Goal: Task Accomplishment & Management: Manage account settings

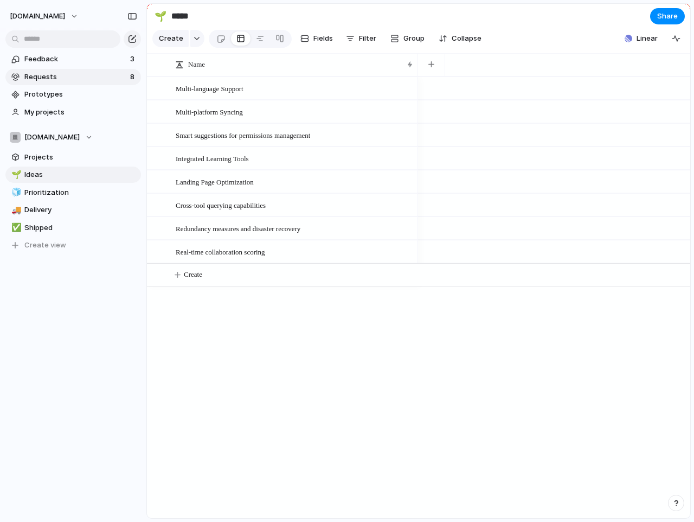
click at [92, 78] on span "Requests" at bounding box center [75, 77] width 102 height 11
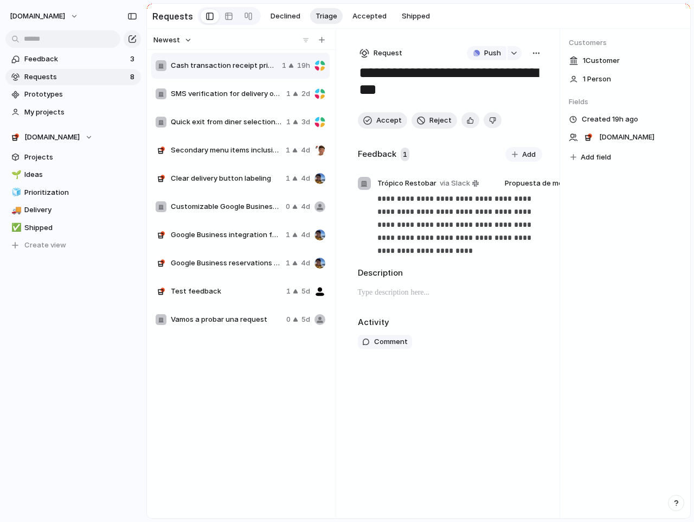
drag, startPoint x: 220, startPoint y: 66, endPoint x: 233, endPoint y: 68, distance: 13.7
click at [233, 68] on span "Cash transaction receipt printing" at bounding box center [224, 65] width 107 height 11
drag, startPoint x: 233, startPoint y: 68, endPoint x: 237, endPoint y: 123, distance: 54.9
click at [237, 123] on div "Cash transaction receipt printing 1 19h SMS verification for delivery orders 1 …" at bounding box center [241, 193] width 181 height 282
drag, startPoint x: 158, startPoint y: 65, endPoint x: 119, endPoint y: 130, distance: 76.3
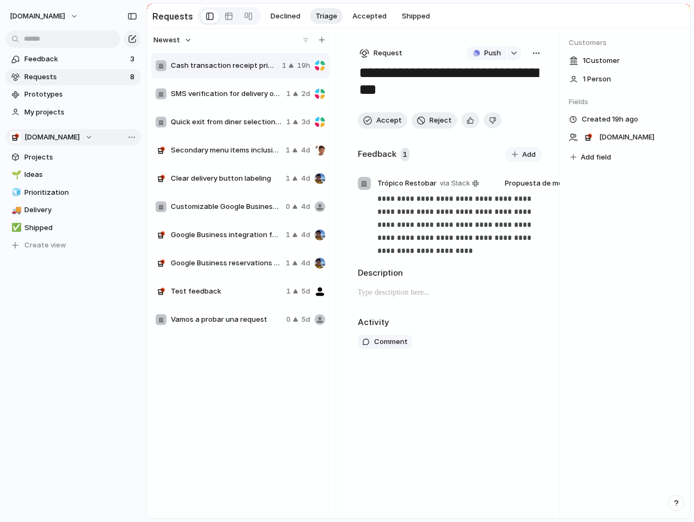
click at [119, 130] on div "**********" at bounding box center [347, 261] width 694 height 522
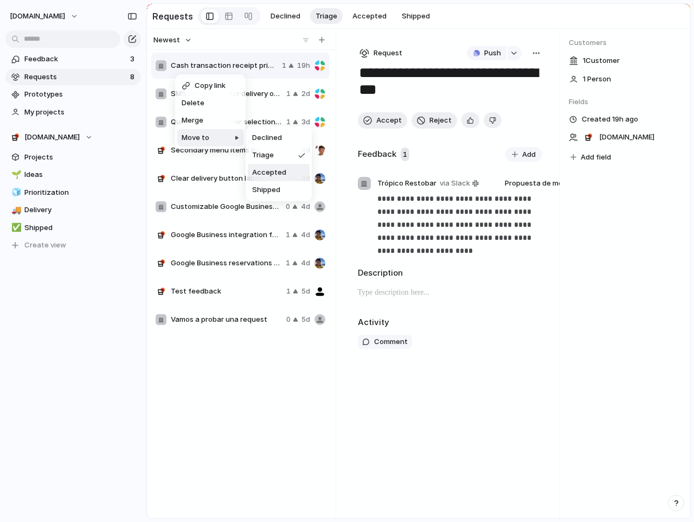
click at [259, 169] on span "Accepted" at bounding box center [269, 172] width 34 height 11
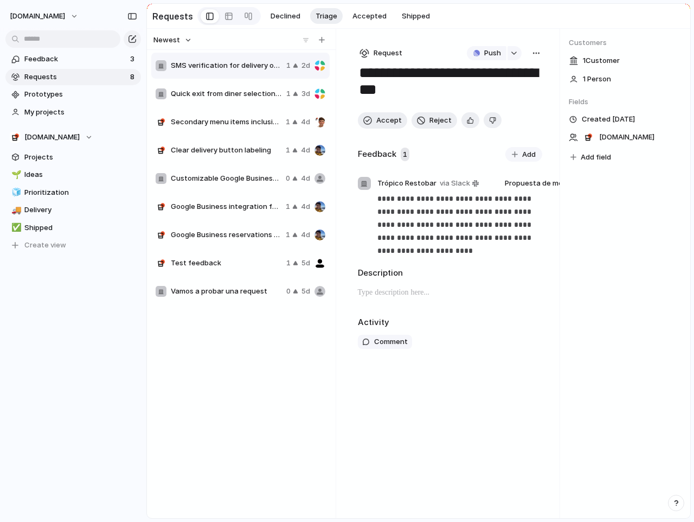
type textarea "**********"
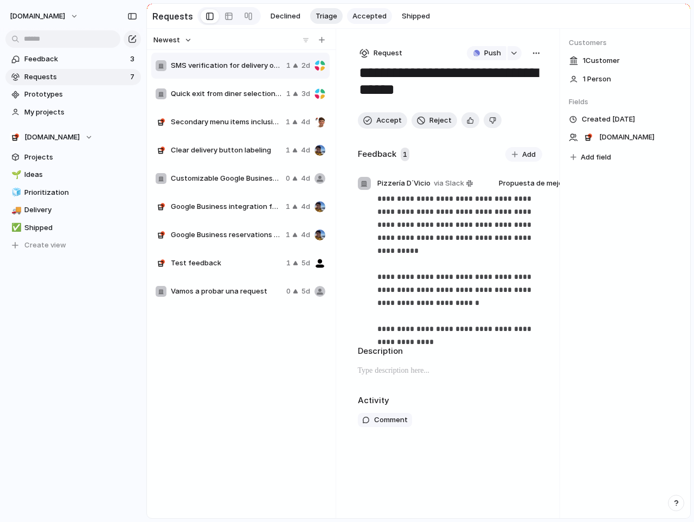
click at [375, 12] on span "Accepted" at bounding box center [369, 16] width 34 height 11
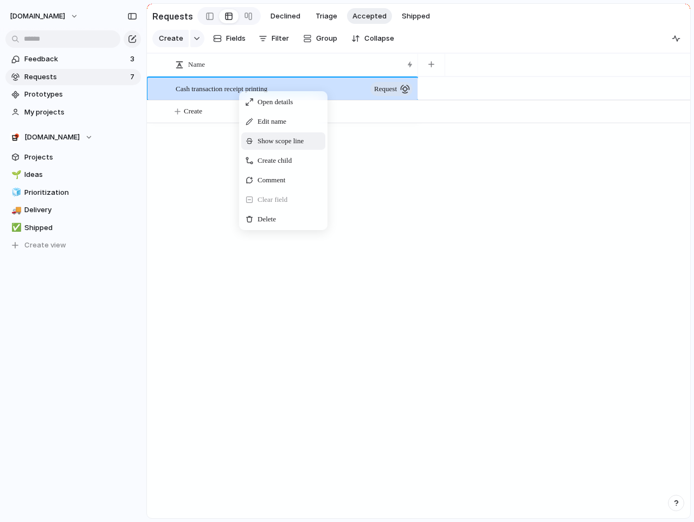
click at [299, 146] on span "Show scope line" at bounding box center [281, 141] width 46 height 11
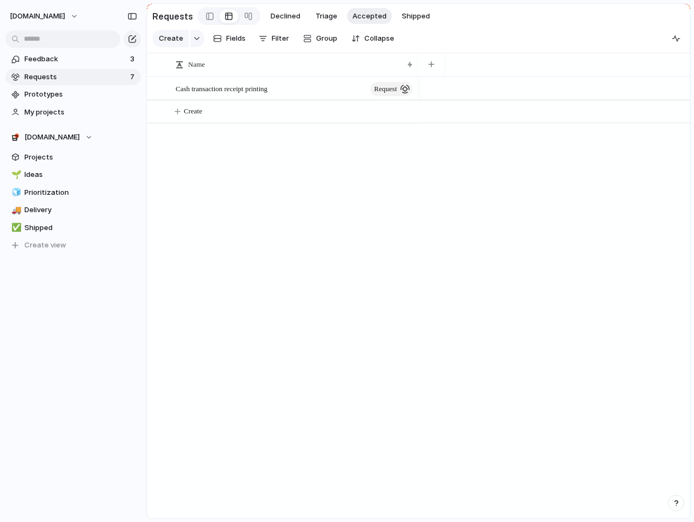
drag, startPoint x: 199, startPoint y: 124, endPoint x: 213, endPoint y: 213, distance: 89.5
click at [247, 94] on span "Cash transaction receipt printing" at bounding box center [222, 88] width 92 height 12
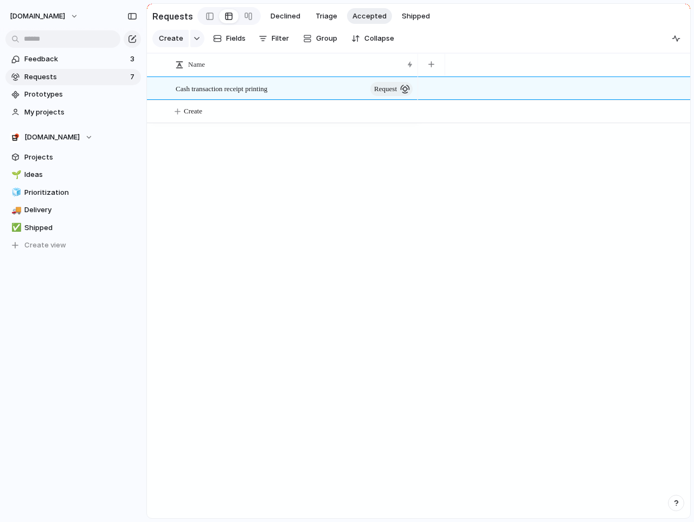
click at [163, 160] on div "Cash transaction receipt printing request Create" at bounding box center [418, 296] width 543 height 441
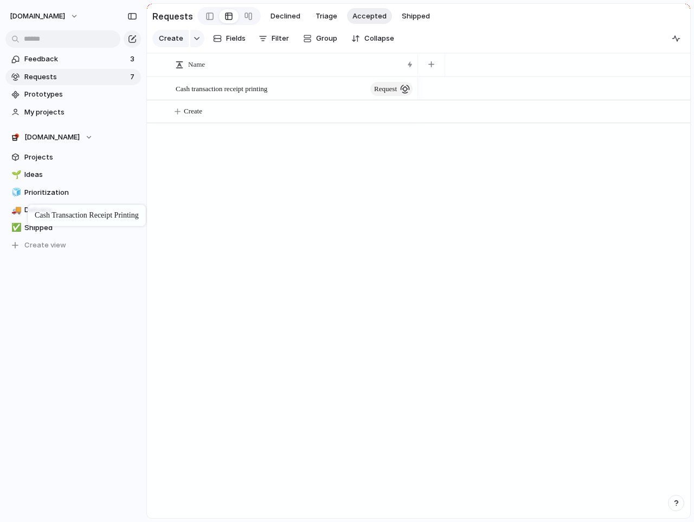
drag, startPoint x: 204, startPoint y: 96, endPoint x: 33, endPoint y: 205, distance: 202.9
click at [48, 158] on span "Projects" at bounding box center [80, 157] width 113 height 11
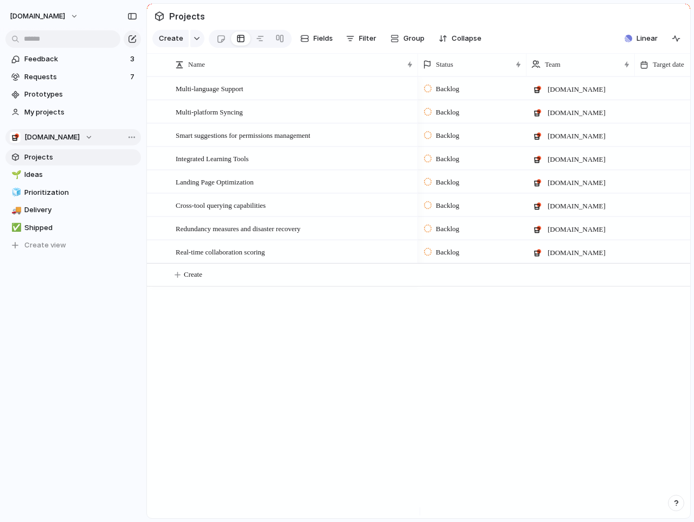
click at [86, 136] on div "[DOMAIN_NAME]" at bounding box center [51, 137] width 83 height 11
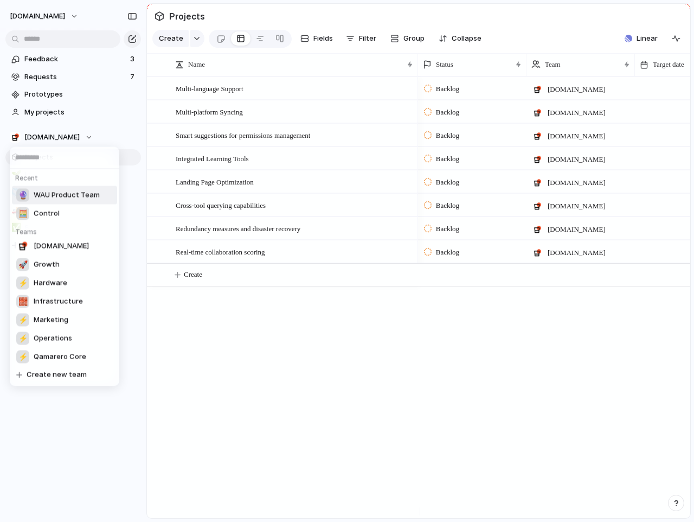
click at [78, 199] on span "WAU Product Team" at bounding box center [67, 195] width 66 height 11
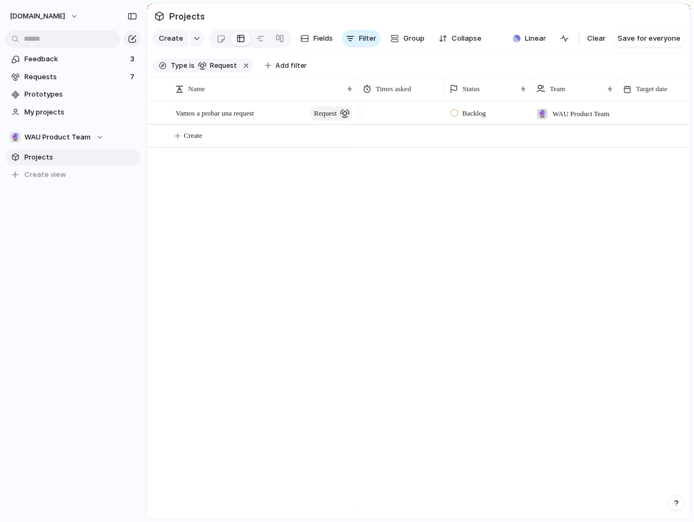
click at [48, 153] on span "Projects" at bounding box center [80, 157] width 113 height 11
click at [87, 136] on span "WAU Product Team" at bounding box center [57, 137] width 66 height 11
click at [99, 112] on div "Recent Qamarero.com 🧮 Control Teams 🔮 WAU Product Team 🚀 Growth ⚡ Hardware 🧱 In…" at bounding box center [347, 261] width 694 height 522
click at [81, 143] on button "🔮 WAU Product Team" at bounding box center [73, 137] width 136 height 16
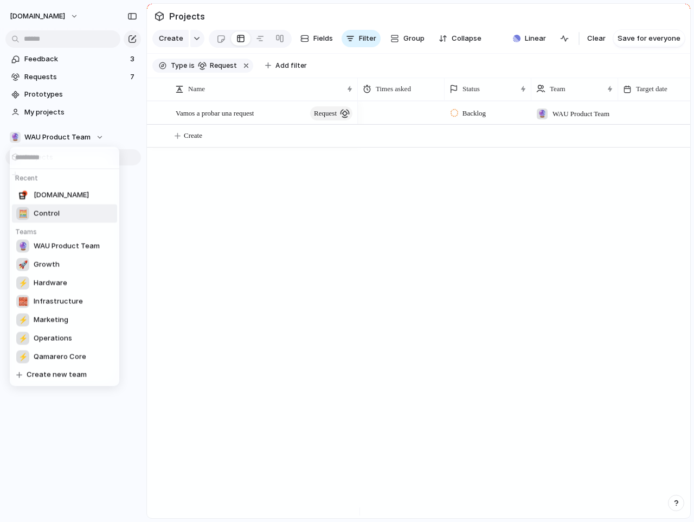
click at [68, 210] on li "🧮 Control" at bounding box center [64, 213] width 105 height 18
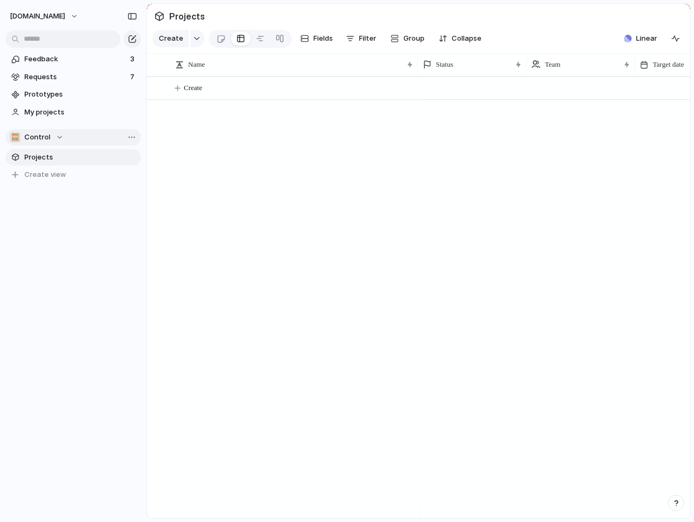
click at [61, 132] on div "🧮 Control" at bounding box center [37, 137] width 54 height 11
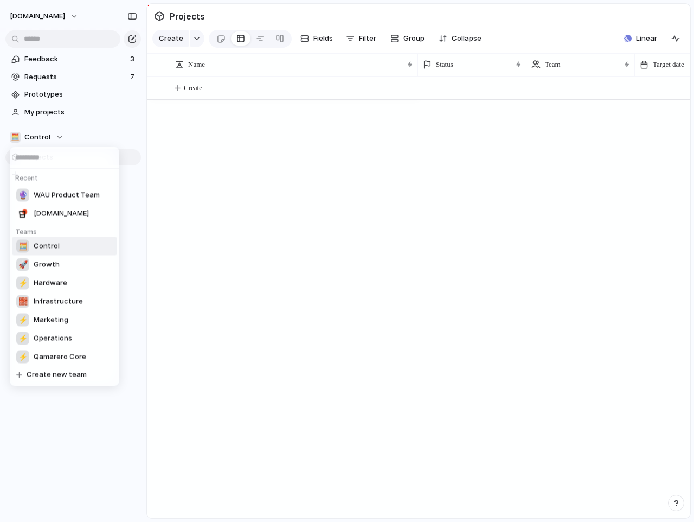
click at [66, 16] on div "Recent 🔮 WAU Product Team Qamarero.com Teams 🧮 Control 🚀 Growth ⚡ Hardware 🧱 In…" at bounding box center [347, 261] width 694 height 522
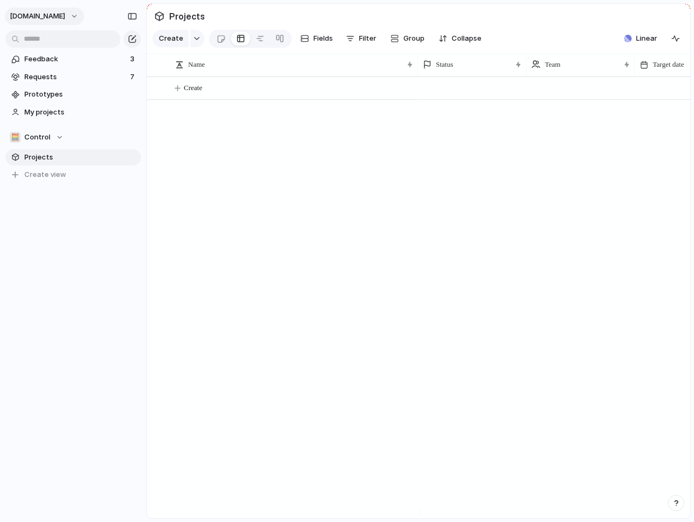
click at [67, 16] on button "[DOMAIN_NAME]" at bounding box center [44, 16] width 79 height 17
click at [64, 14] on div "Settings Invite members Change theme Sign out" at bounding box center [347, 261] width 694 height 522
click at [75, 160] on span "Projects" at bounding box center [80, 157] width 113 height 11
click at [57, 136] on div "🧮 Control" at bounding box center [37, 137] width 54 height 11
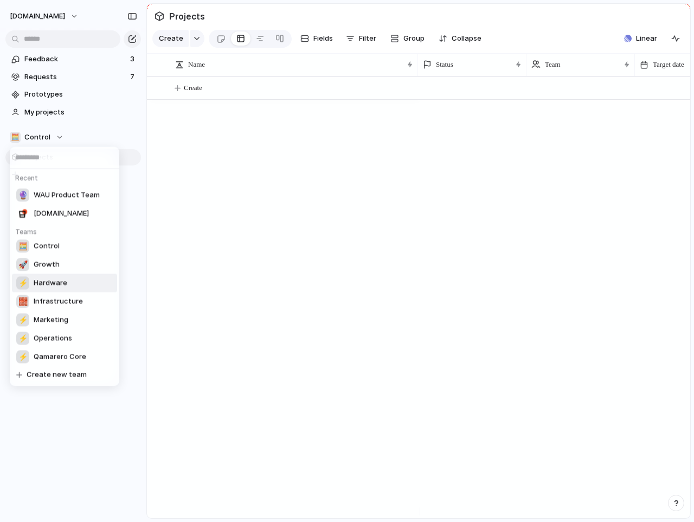
click at [79, 280] on li "⚡ Hardware" at bounding box center [64, 283] width 105 height 18
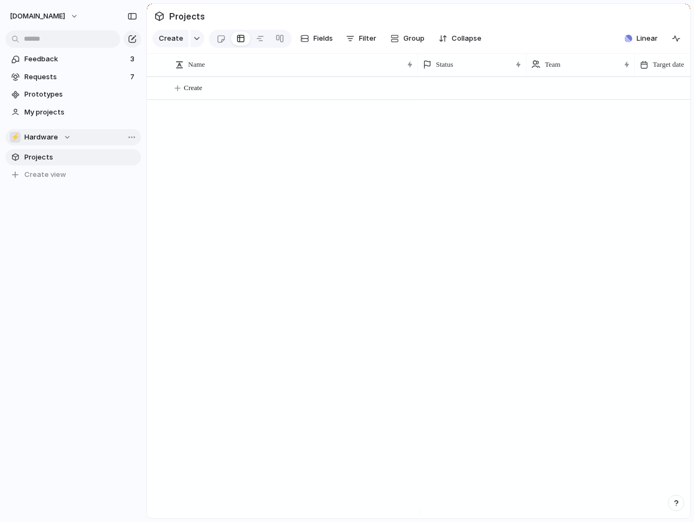
click at [64, 140] on div "⚡ Hardware" at bounding box center [40, 137] width 61 height 11
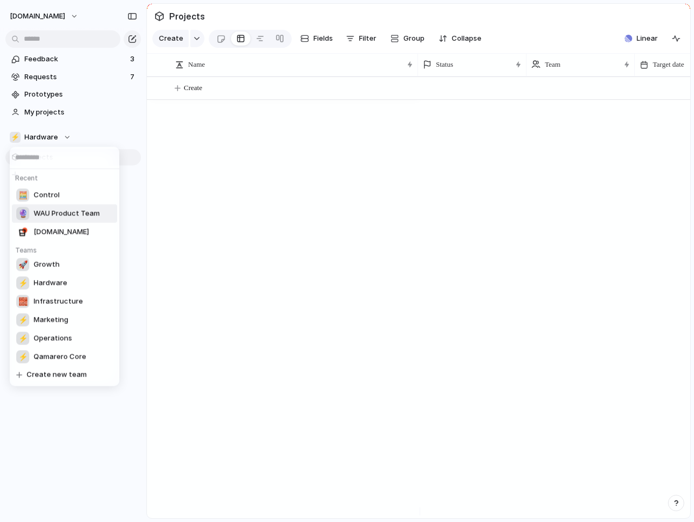
click at [64, 208] on span "WAU Product Team" at bounding box center [67, 213] width 66 height 11
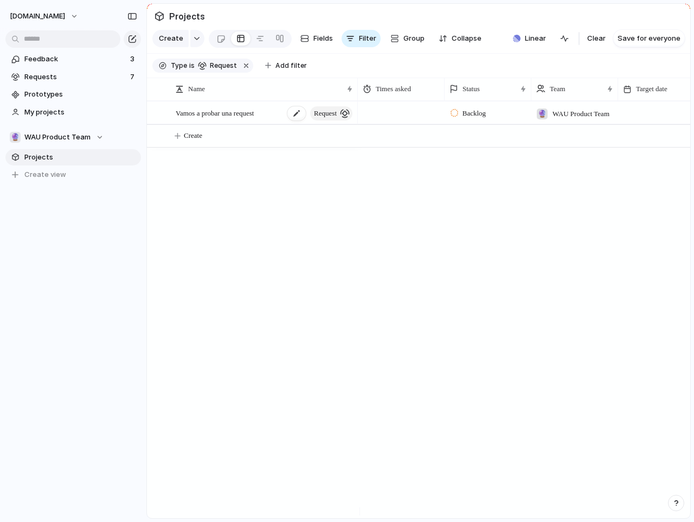
click at [329, 121] on span "request" at bounding box center [325, 113] width 23 height 15
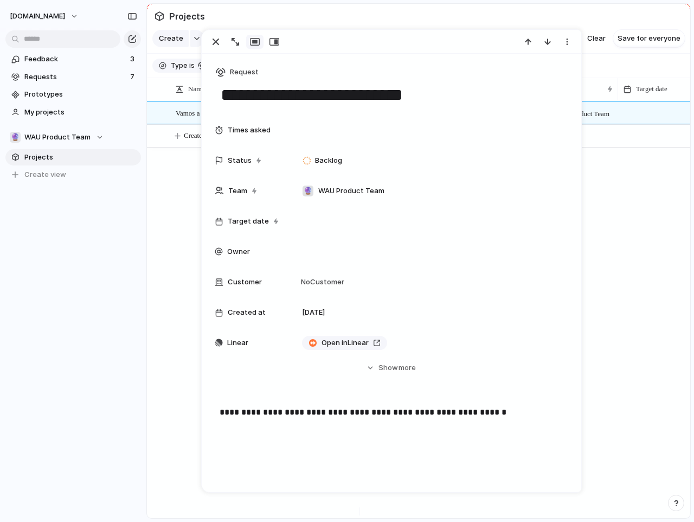
click at [178, 164] on div "Vamos a probar una request request Backlog 🔮 WAU Product Team Create" at bounding box center [418, 309] width 543 height 417
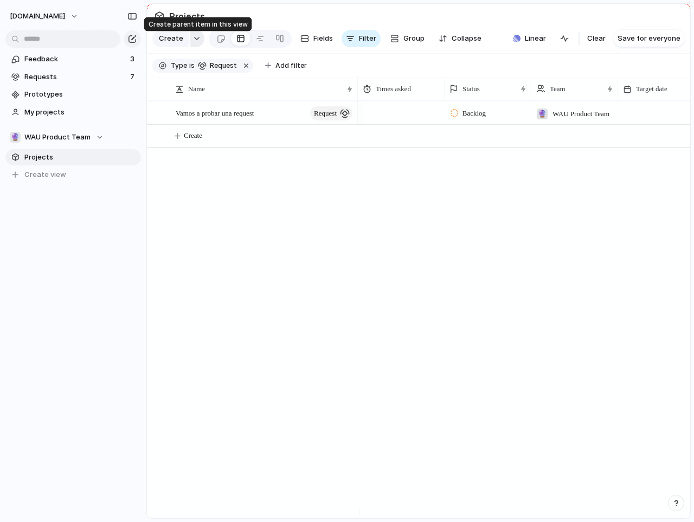
click at [194, 41] on div "button" at bounding box center [197, 38] width 8 height 4
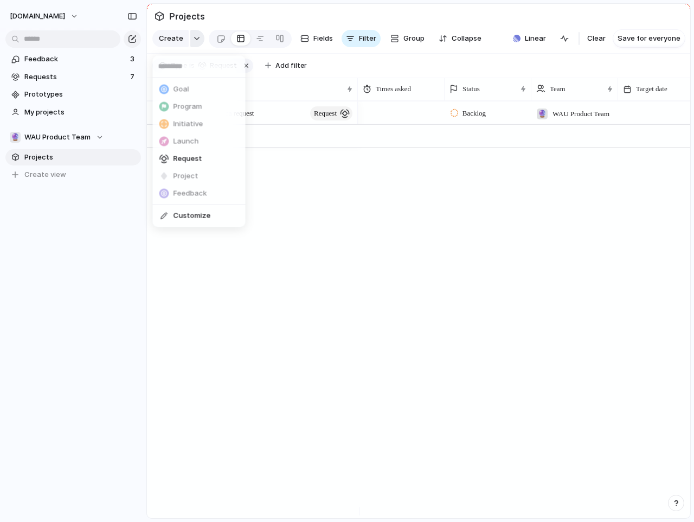
click at [194, 41] on div "Goal Program Initiative Launch Request Project Feedback Customize" at bounding box center [347, 261] width 694 height 522
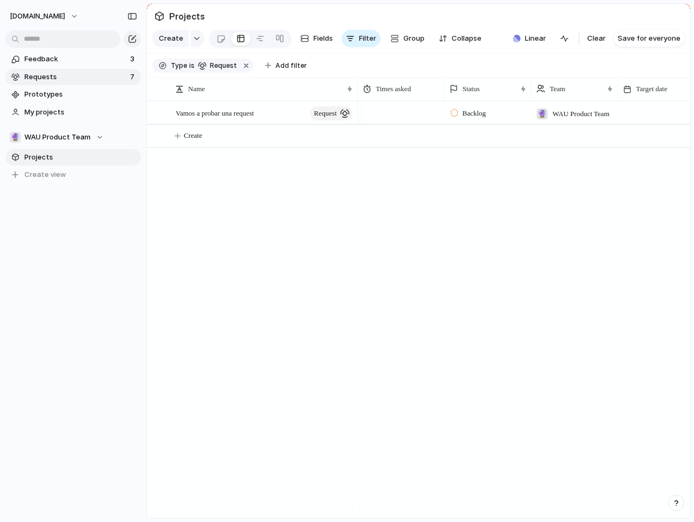
click at [54, 74] on span "Requests" at bounding box center [75, 77] width 102 height 11
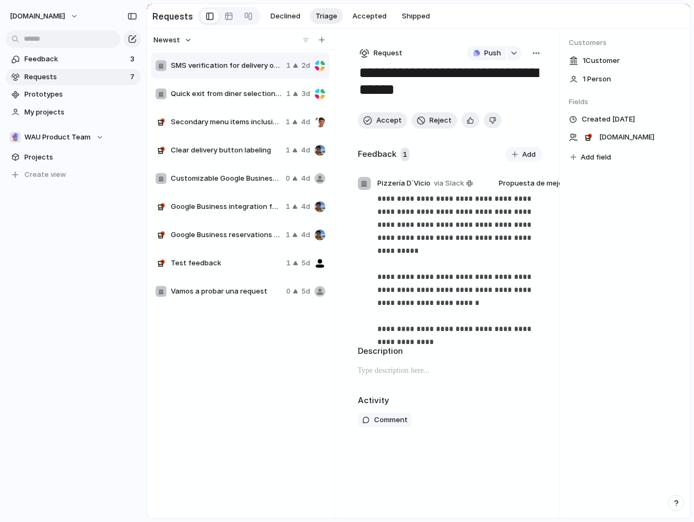
click at [586, 160] on span "Add field" at bounding box center [596, 157] width 30 height 11
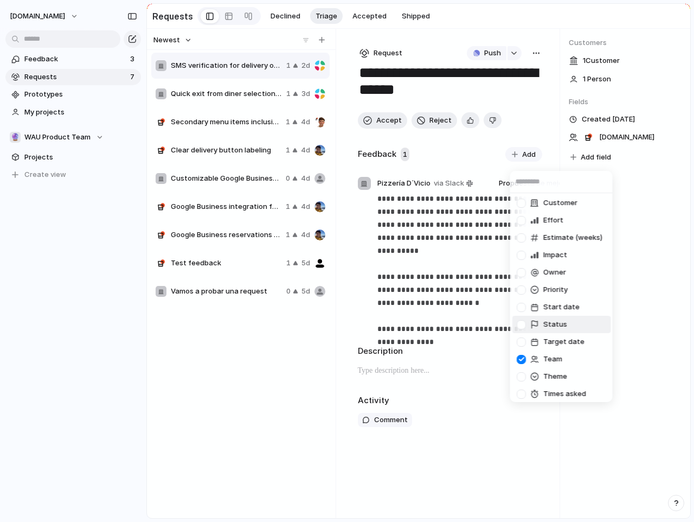
scroll to position [22, 0]
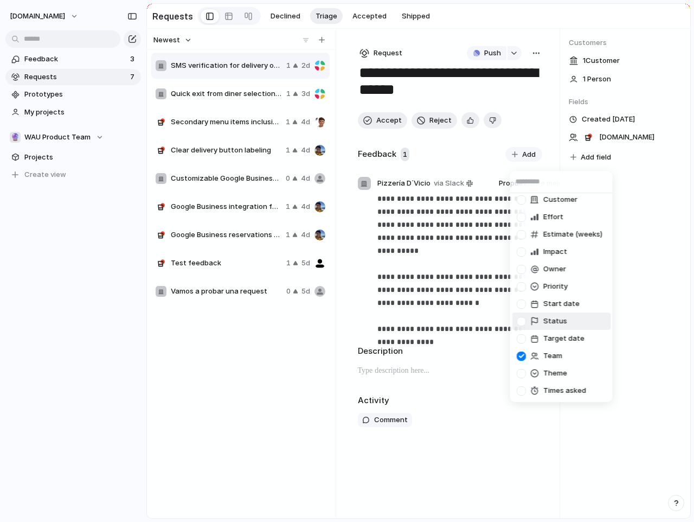
click at [651, 272] on div "Created by Customer Effort Estimate (weeks) Impact Owner Priority Start date St…" at bounding box center [347, 261] width 694 height 522
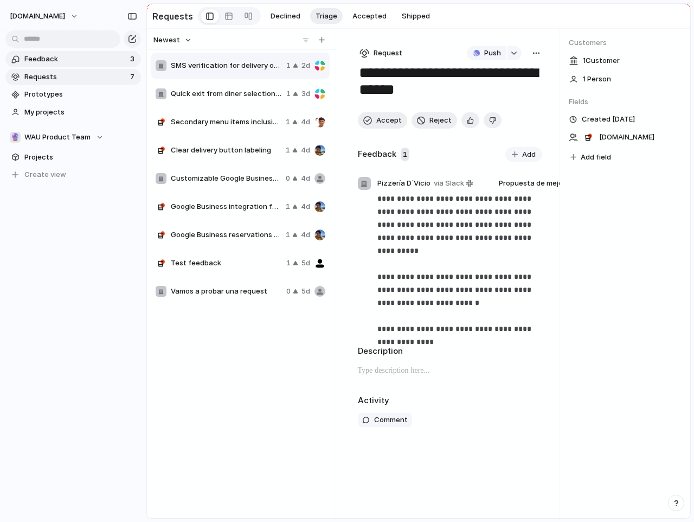
click at [70, 60] on span "Feedback" at bounding box center [75, 59] width 102 height 11
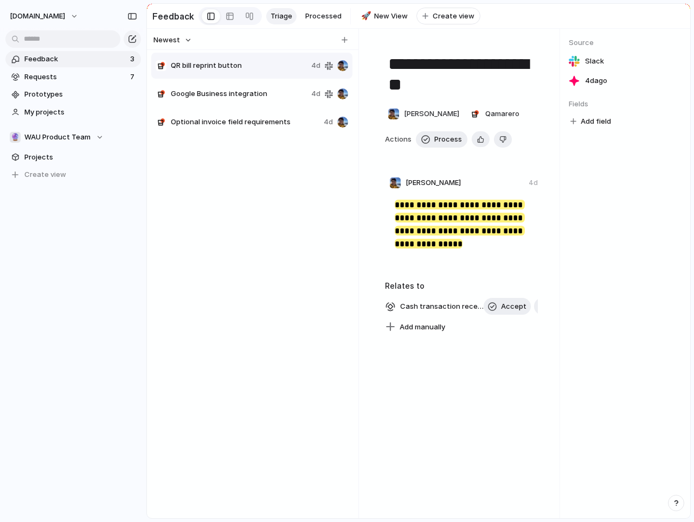
click at [581, 126] on span "Add field" at bounding box center [596, 121] width 30 height 11
click at [543, 172] on div at bounding box center [544, 172] width 9 height 9
click at [583, 127] on span "No Select" at bounding box center [598, 120] width 32 height 13
click at [577, 128] on div "Type to add a value" at bounding box center [347, 261] width 694 height 522
click at [578, 147] on button "Add field" at bounding box center [591, 141] width 44 height 14
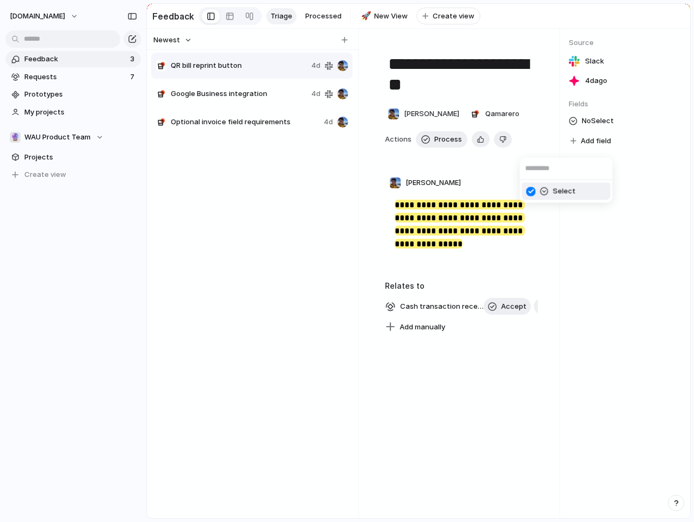
click at [534, 192] on div at bounding box center [531, 191] width 19 height 19
click at [603, 200] on div "Select" at bounding box center [347, 261] width 694 height 522
click at [41, 152] on span "Projects" at bounding box center [80, 157] width 113 height 11
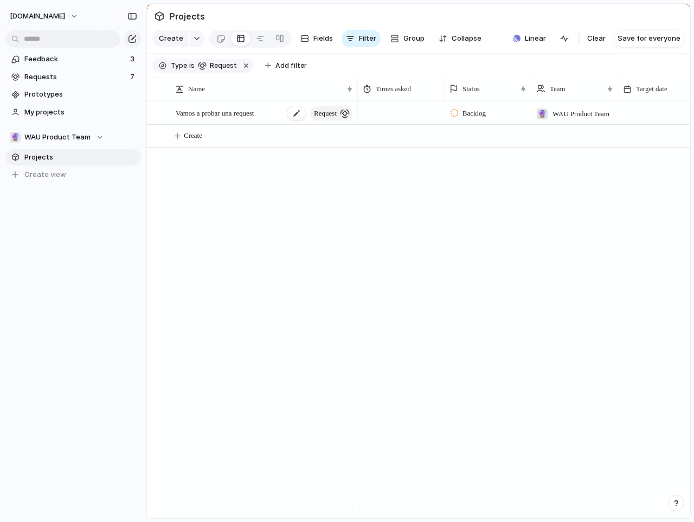
click at [217, 119] on span "Vamos a probar una request" at bounding box center [215, 112] width 78 height 12
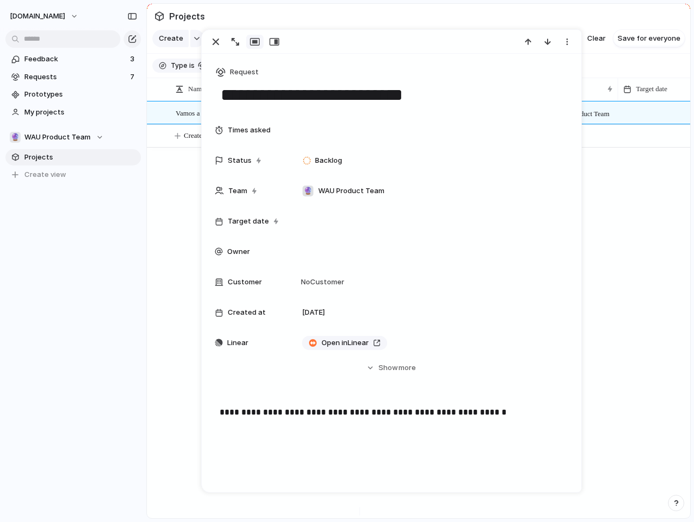
click at [188, 181] on div "Vamos a probar una request request Backlog 🔮 WAU Product Team Create" at bounding box center [418, 309] width 543 height 417
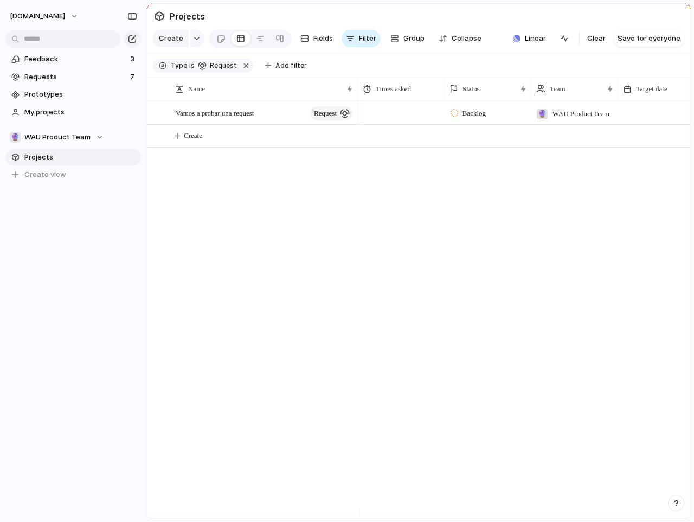
click at [196, 7] on span "Projects" at bounding box center [187, 17] width 40 height 20
click at [195, 18] on span "Projects" at bounding box center [187, 17] width 40 height 20
click at [197, 20] on span "Projects" at bounding box center [187, 17] width 40 height 20
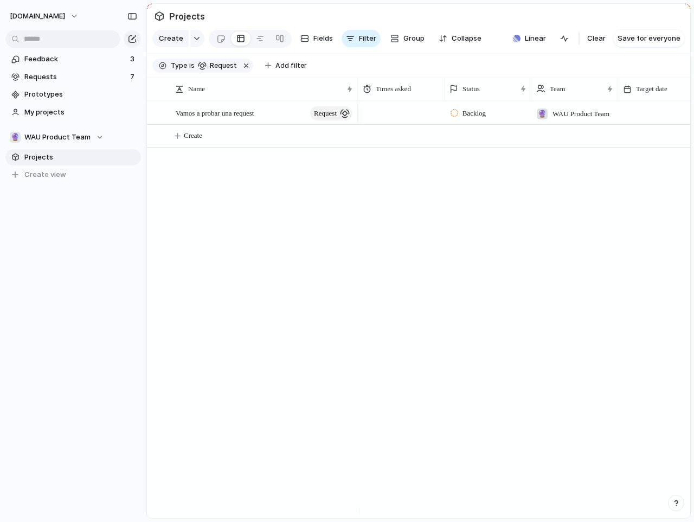
click at [197, 20] on span "Projects" at bounding box center [187, 17] width 40 height 20
click at [38, 157] on span "Projects" at bounding box center [80, 157] width 113 height 11
click at [128, 137] on div "Team settings Copy link Add members" at bounding box center [347, 261] width 694 height 522
click at [72, 153] on span "Projects" at bounding box center [80, 157] width 113 height 11
click at [68, 137] on span "WAU Product Team" at bounding box center [57, 137] width 66 height 11
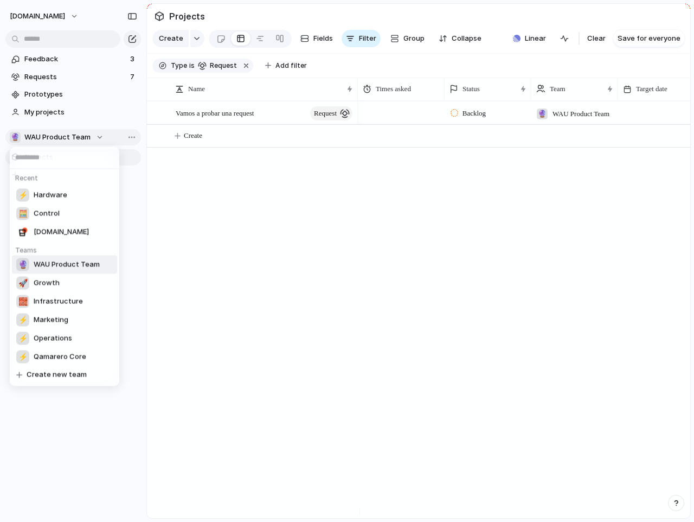
click at [68, 137] on div "Recent ⚡ Hardware 🧮 Control Qamarero.com Teams 🔮 WAU Product Team 🚀 Growth 🧱 In…" at bounding box center [347, 261] width 694 height 522
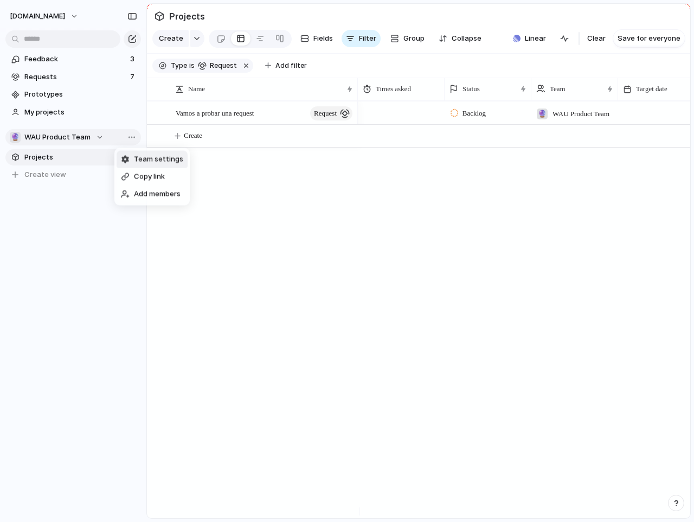
click at [136, 157] on span "Team settings" at bounding box center [158, 159] width 49 height 11
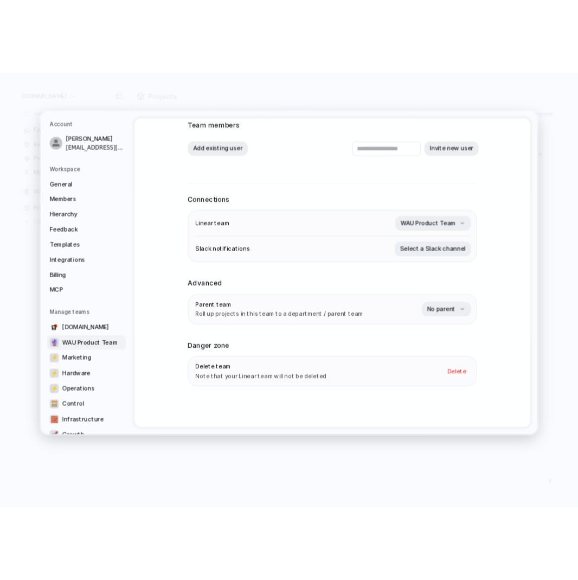
scroll to position [73, 0]
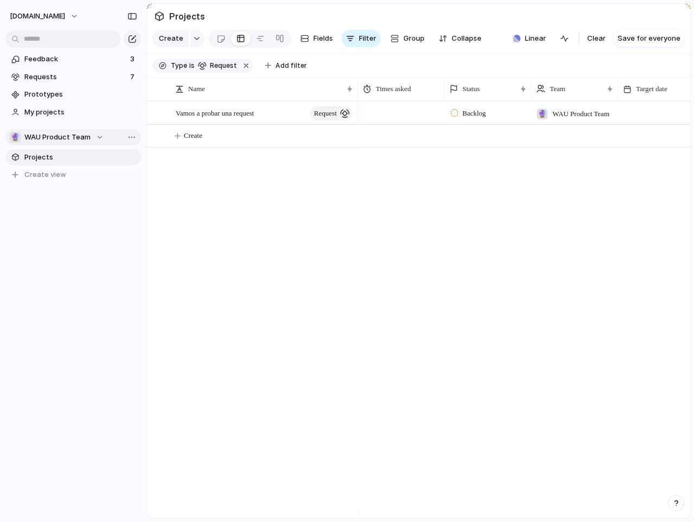
click at [84, 137] on span "WAU Product Team" at bounding box center [57, 137] width 66 height 11
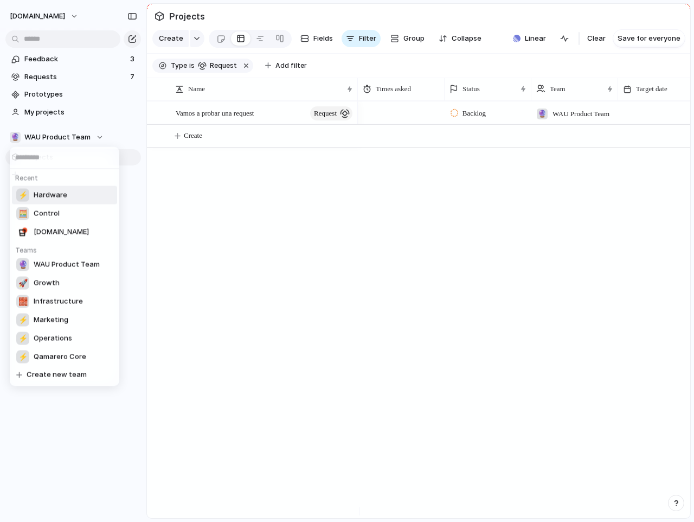
click at [70, 190] on li "⚡ Hardware" at bounding box center [64, 195] width 105 height 18
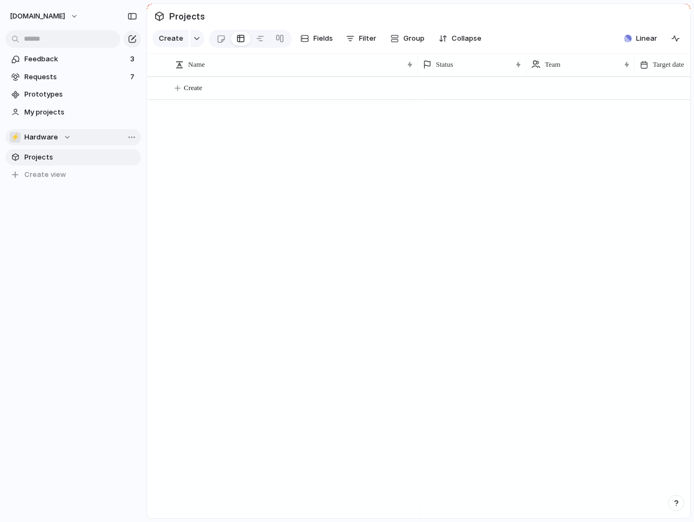
click at [57, 138] on div "⚡ Hardware" at bounding box center [40, 137] width 61 height 11
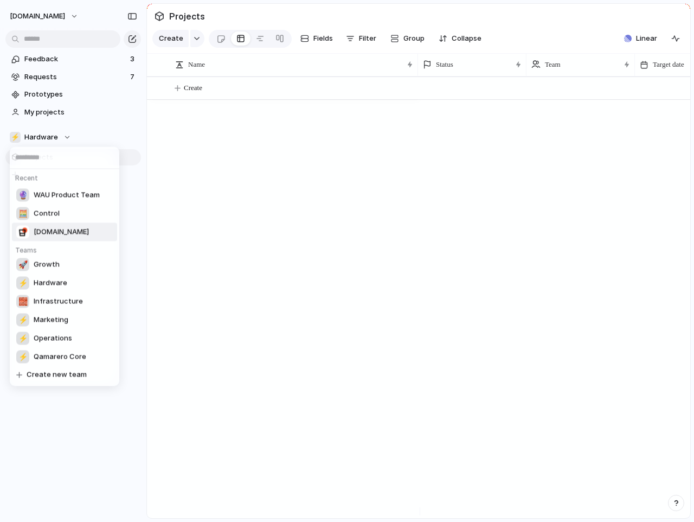
click at [85, 237] on li "[DOMAIN_NAME]" at bounding box center [64, 232] width 105 height 18
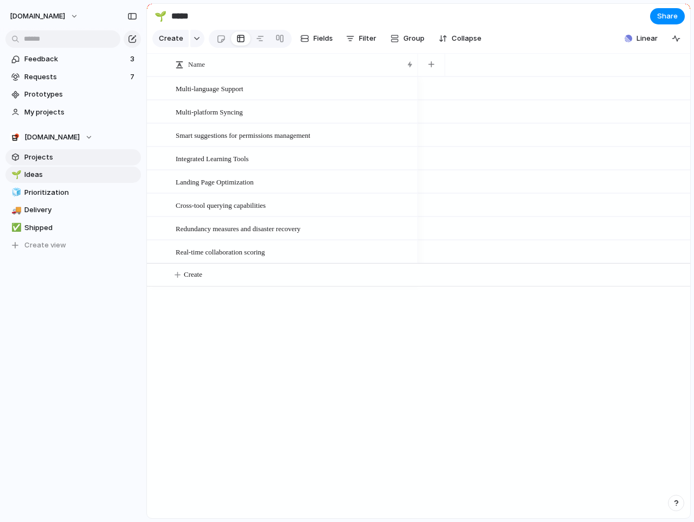
click at [54, 156] on span "Projects" at bounding box center [80, 157] width 113 height 11
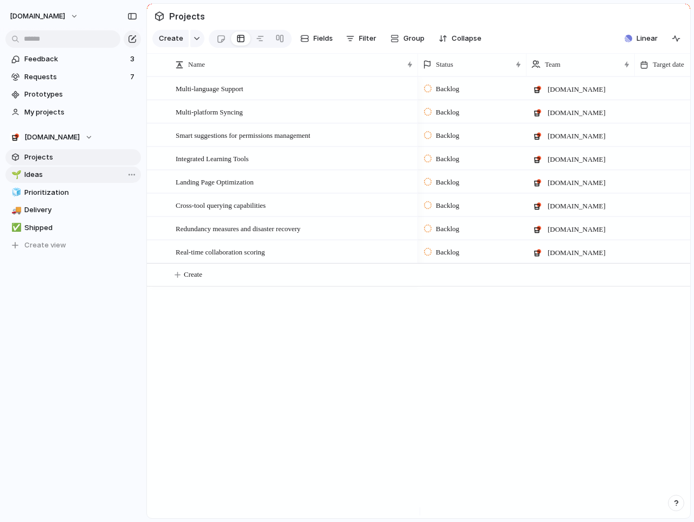
click at [53, 171] on span "Ideas" at bounding box center [80, 174] width 113 height 11
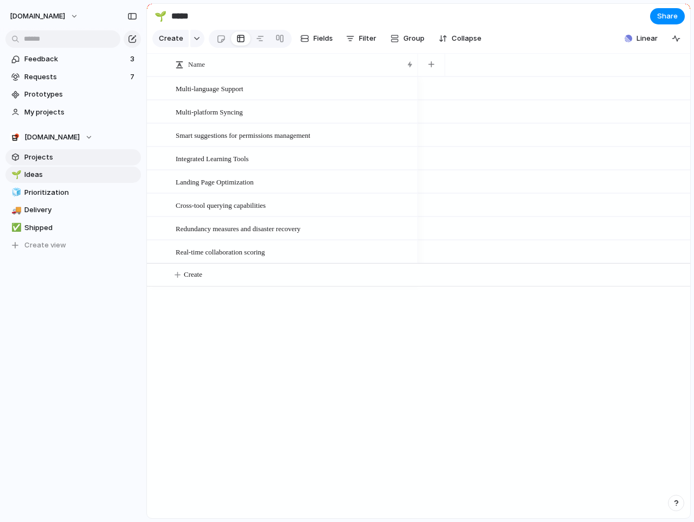
click at [52, 155] on span "Projects" at bounding box center [80, 157] width 113 height 11
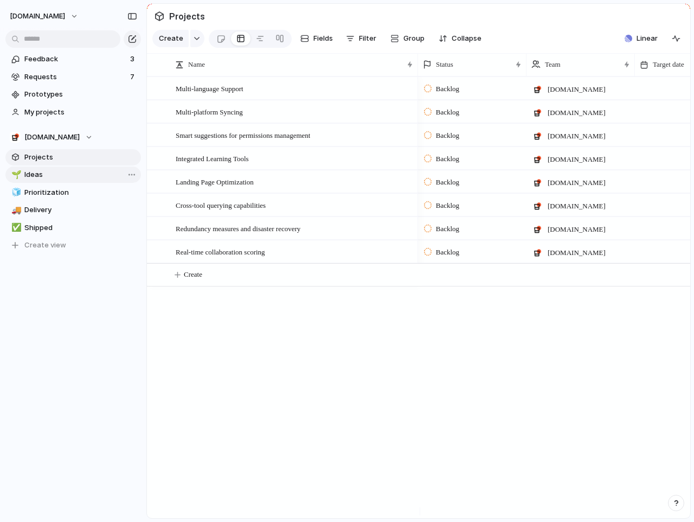
click at [53, 171] on span "Ideas" at bounding box center [80, 174] width 113 height 11
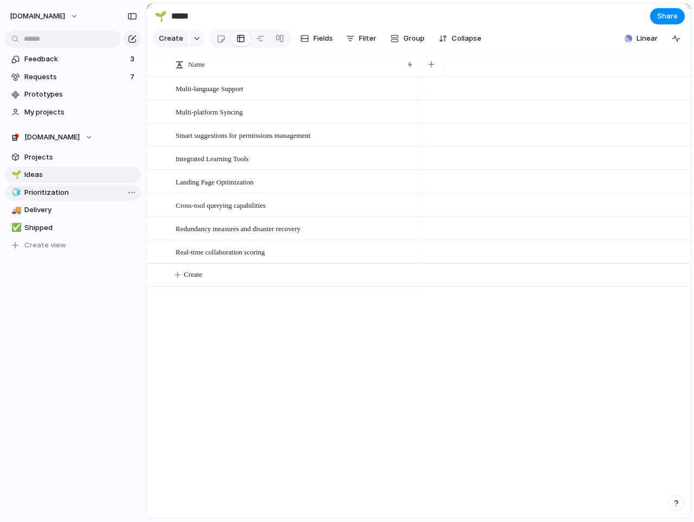
click at [60, 190] on span "Prioritization" at bounding box center [80, 192] width 113 height 11
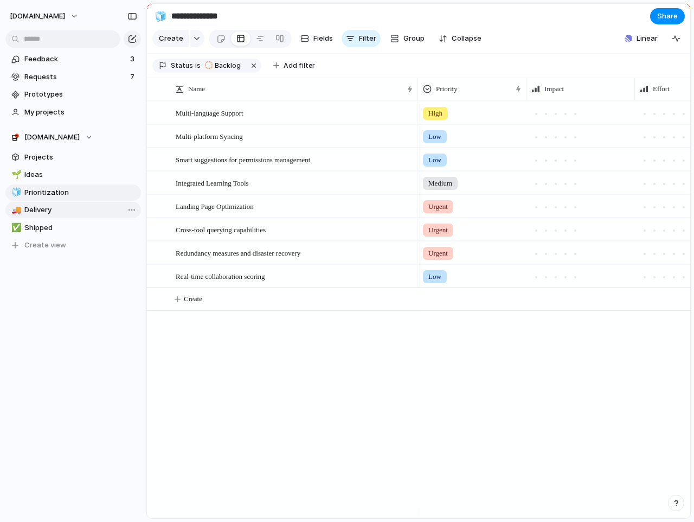
click at [60, 215] on link "🚚 Delivery" at bounding box center [73, 210] width 136 height 16
type input "********"
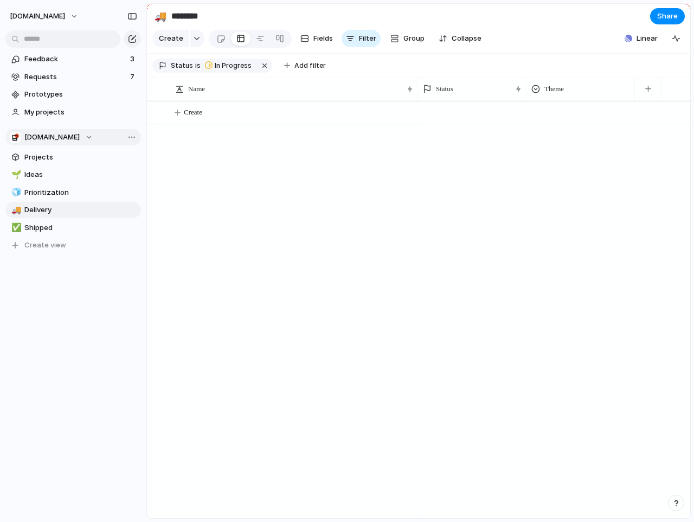
click at [54, 134] on span "[DOMAIN_NAME]" at bounding box center [51, 137] width 55 height 11
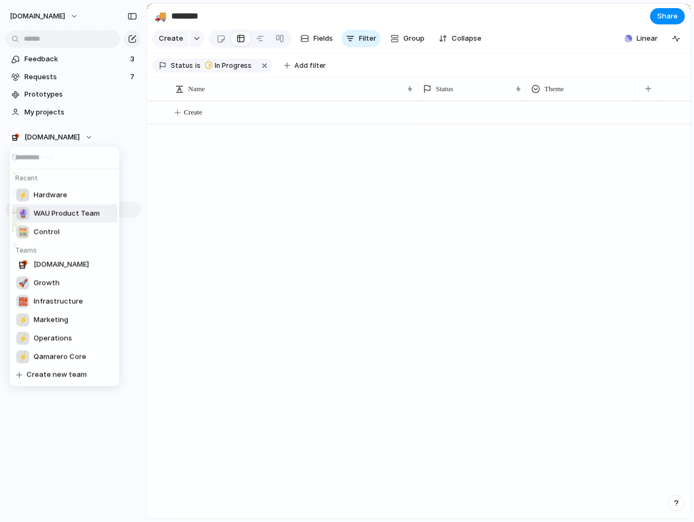
click at [63, 221] on li "🔮 WAU Product Team" at bounding box center [64, 213] width 105 height 18
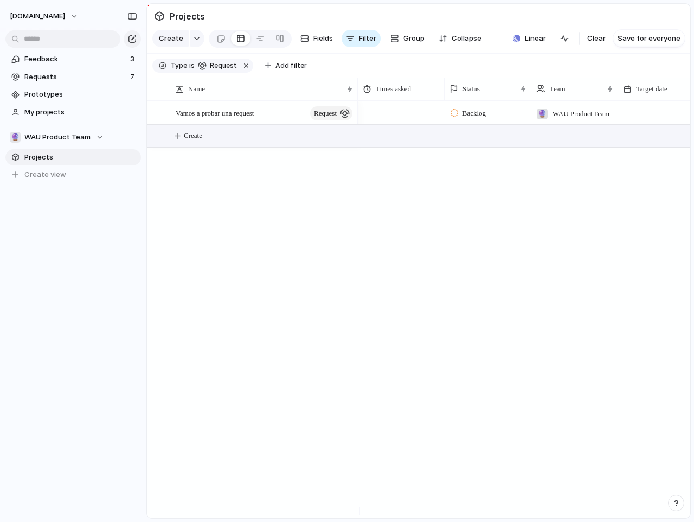
click at [210, 144] on button "Create" at bounding box center [432, 136] width 549 height 22
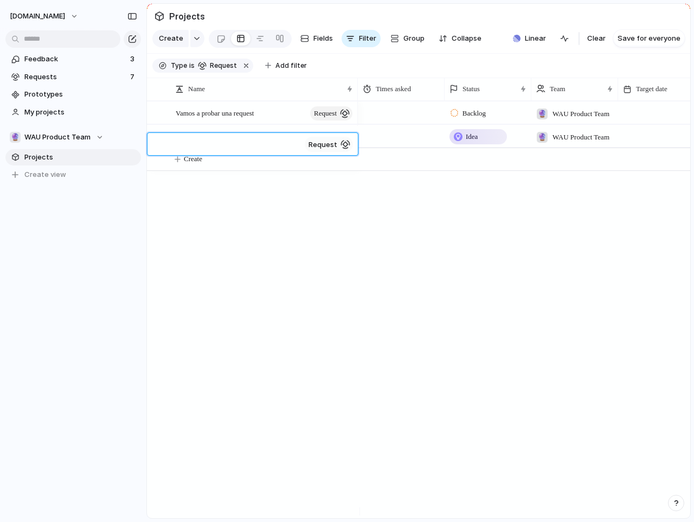
click at [343, 147] on div at bounding box center [346, 144] width 10 height 10
click at [228, 145] on textarea at bounding box center [238, 146] width 125 height 14
type textarea "******"
click at [331, 140] on span "request" at bounding box center [325, 136] width 23 height 15
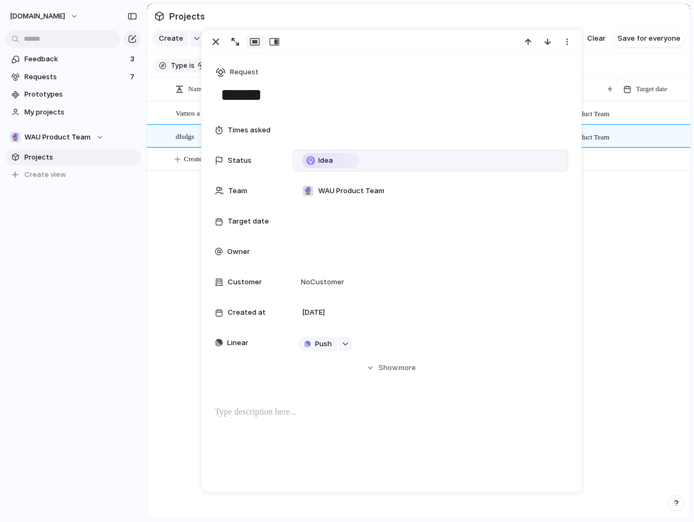
click at [352, 164] on div "Idea" at bounding box center [330, 160] width 55 height 13
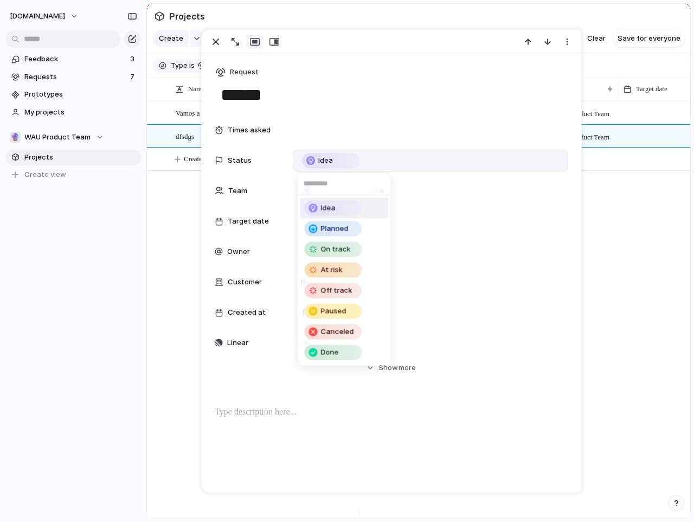
click at [620, 190] on div "Idea Planned On track At risk Off track Paused Canceled Done" at bounding box center [347, 261] width 694 height 522
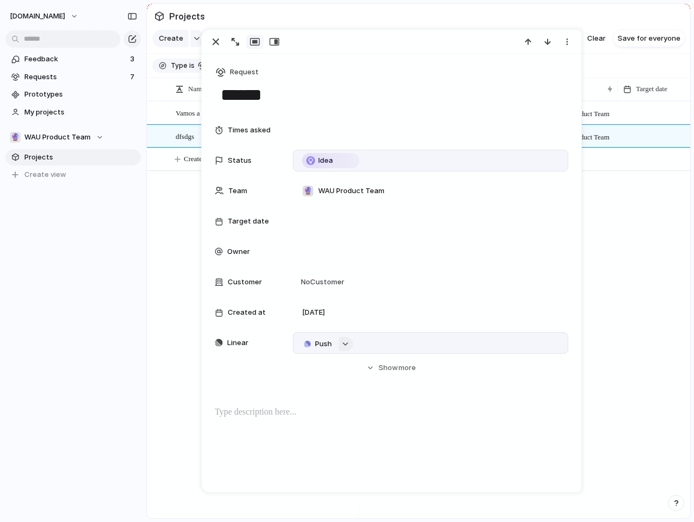
click at [346, 345] on div "button" at bounding box center [346, 344] width 8 height 4
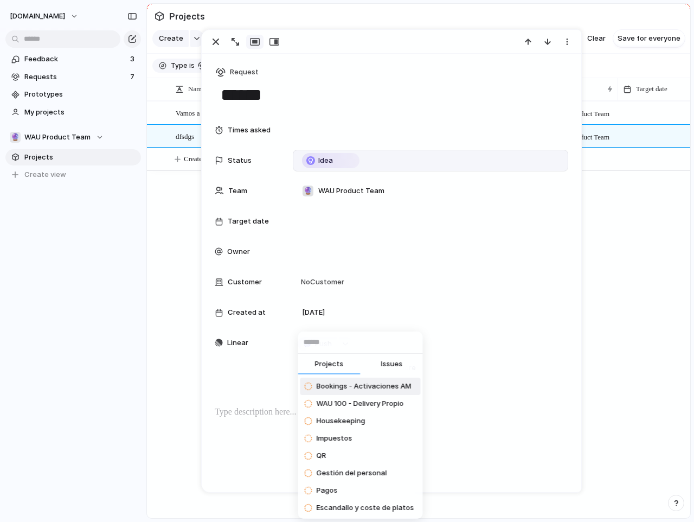
click at [387, 367] on span "Issues" at bounding box center [392, 363] width 22 height 11
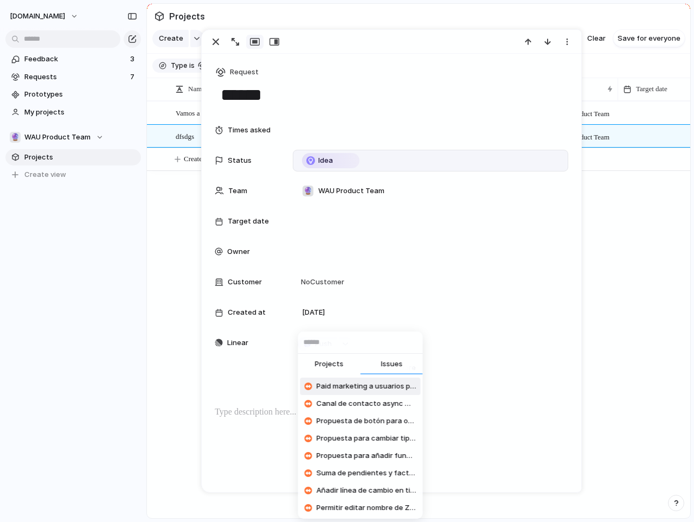
click at [322, 364] on span "Projects" at bounding box center [329, 363] width 29 height 11
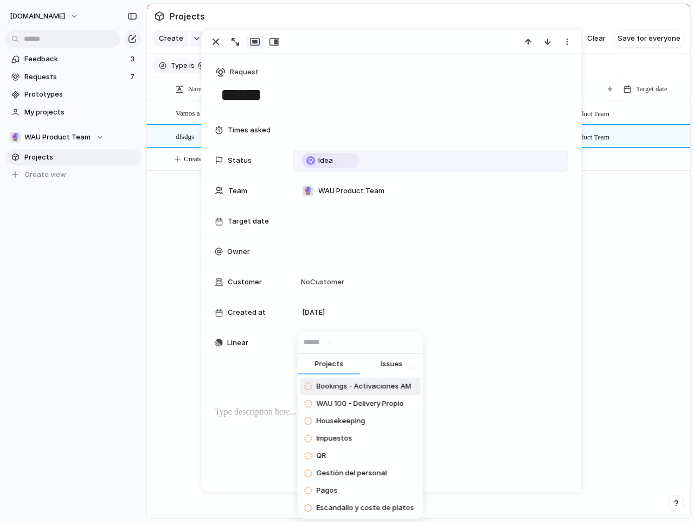
click at [368, 190] on div "Projects Issues Bookings - Activaciones AM WAU 100 - Delivery Propio Housekeepi…" at bounding box center [347, 261] width 694 height 522
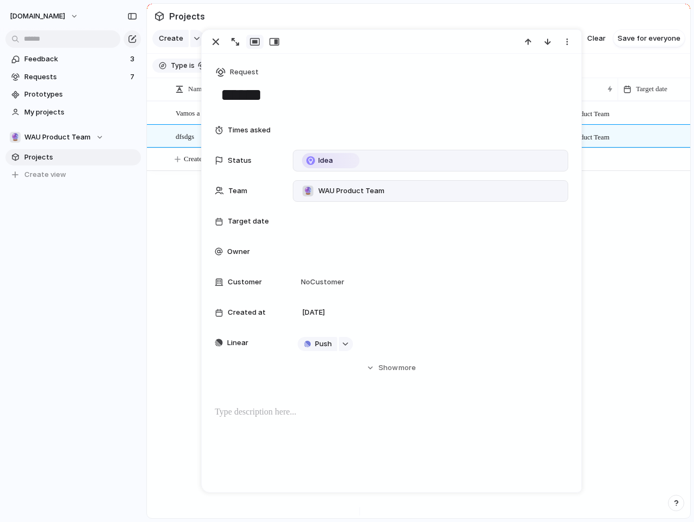
click at [369, 189] on span "WAU Product Team" at bounding box center [351, 190] width 66 height 11
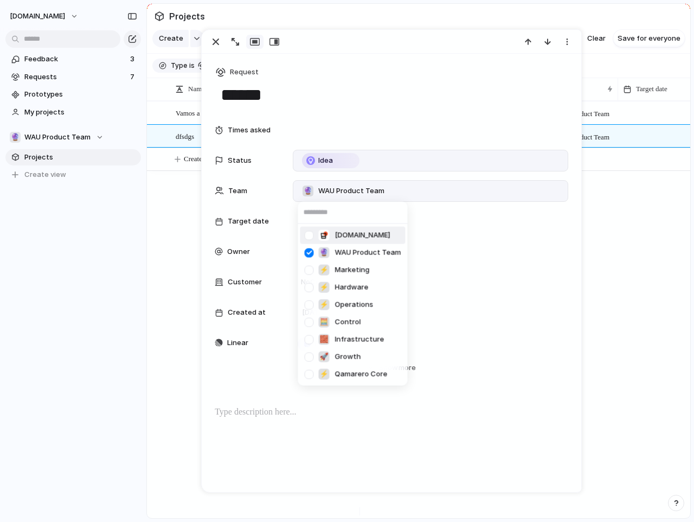
click at [364, 236] on span "[DOMAIN_NAME]" at bounding box center [362, 235] width 55 height 11
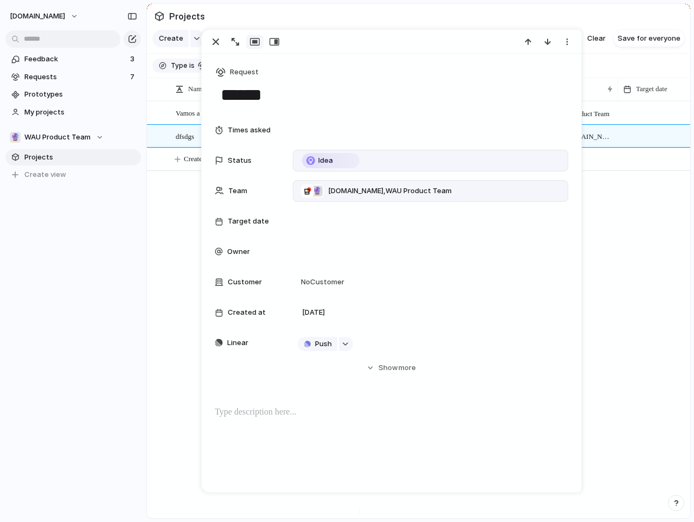
click at [364, 188] on span "Qamarero.com , WAU Product Team" at bounding box center [390, 190] width 124 height 11
click at [310, 237] on div at bounding box center [309, 235] width 19 height 19
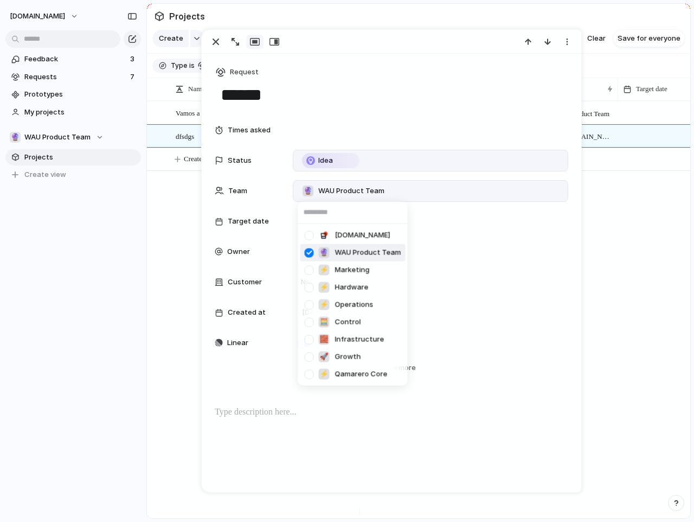
click at [307, 251] on div at bounding box center [309, 252] width 19 height 19
click at [310, 318] on div at bounding box center [309, 321] width 19 height 19
click at [440, 333] on div "Qamarero.com 🔮 WAU Product Team ⚡ Marketing ⚡ Hardware ⚡ Operations 🧮 Control 🧱…" at bounding box center [347, 261] width 694 height 522
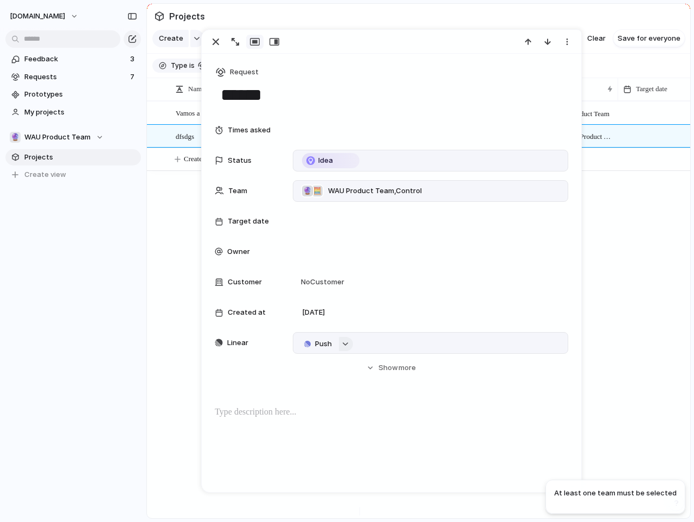
click at [346, 346] on button "button" at bounding box center [346, 344] width 14 height 14
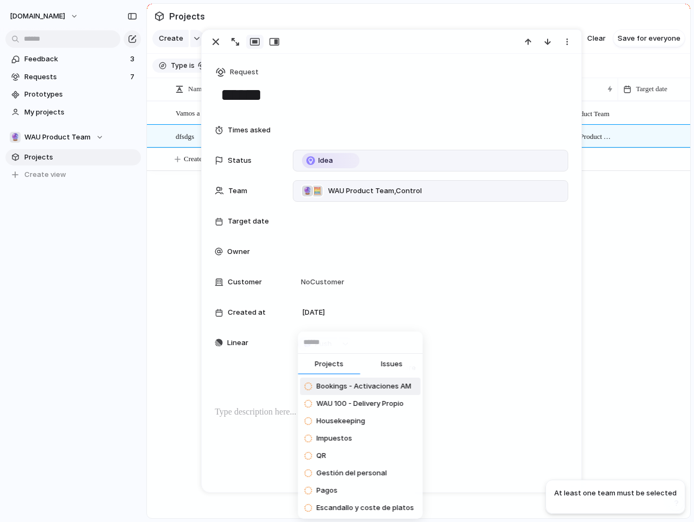
click at [371, 364] on button "Issues" at bounding box center [392, 365] width 62 height 22
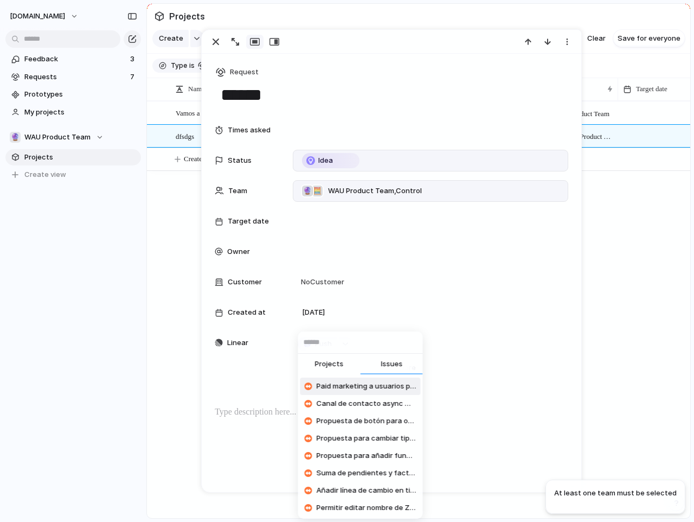
click at [325, 365] on span "Projects" at bounding box center [329, 363] width 29 height 11
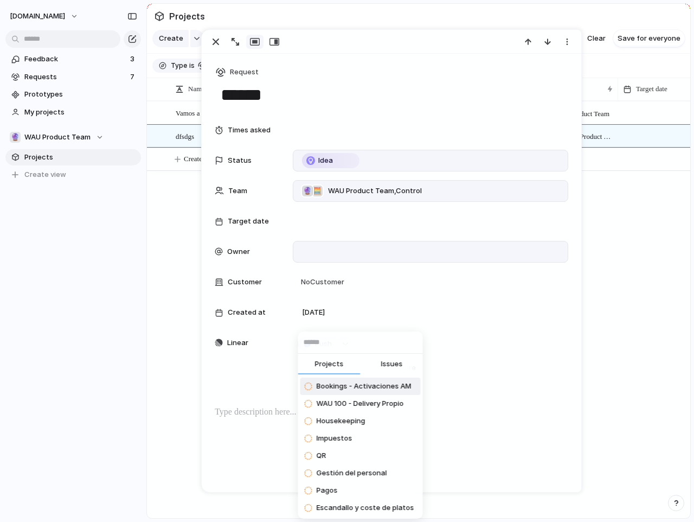
drag, startPoint x: 401, startPoint y: 251, endPoint x: 388, endPoint y: 241, distance: 16.2
click at [401, 251] on div "Projects Issues Bookings - Activaciones AM WAU 100 - Delivery Propio Housekeepi…" at bounding box center [347, 261] width 694 height 522
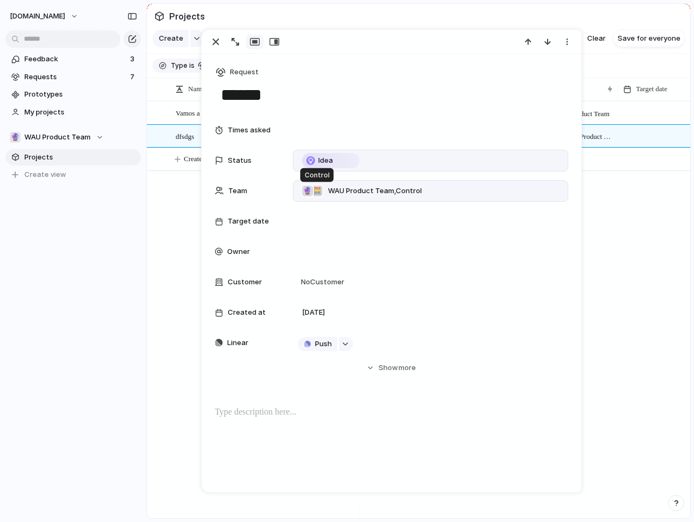
click at [317, 191] on div "🧮" at bounding box center [317, 190] width 11 height 11
click at [312, 255] on div at bounding box center [309, 252] width 19 height 19
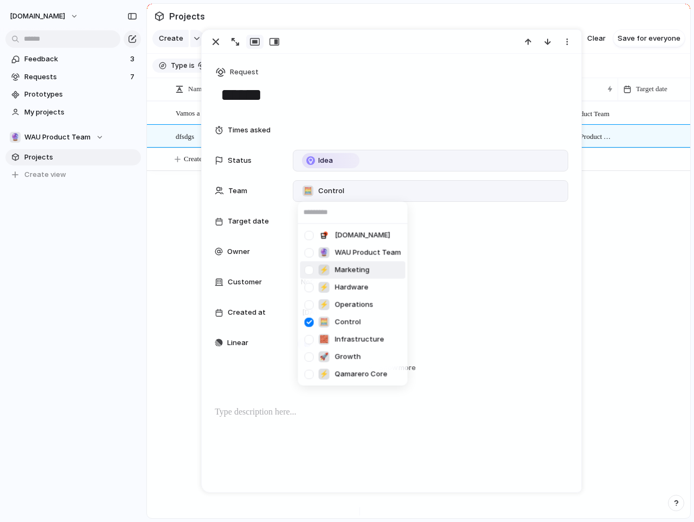
click at [460, 278] on div "Qamarero.com 🔮 WAU Product Team ⚡ Marketing ⚡ Hardware ⚡ Operations 🧮 Control 🧱…" at bounding box center [347, 261] width 694 height 522
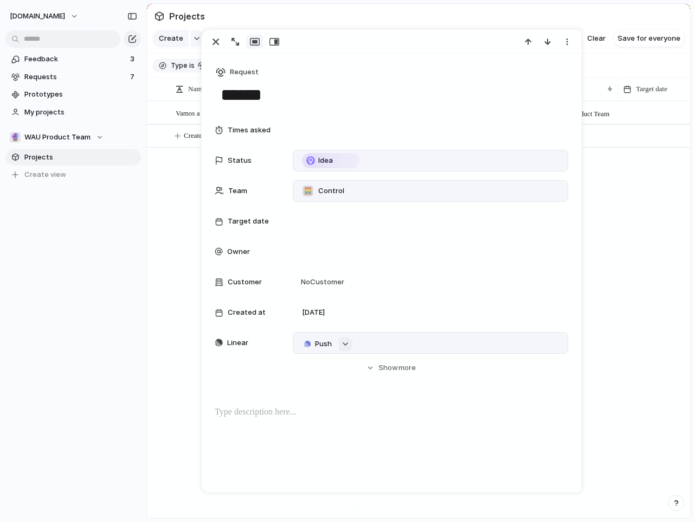
click at [344, 344] on div "button" at bounding box center [346, 344] width 8 height 4
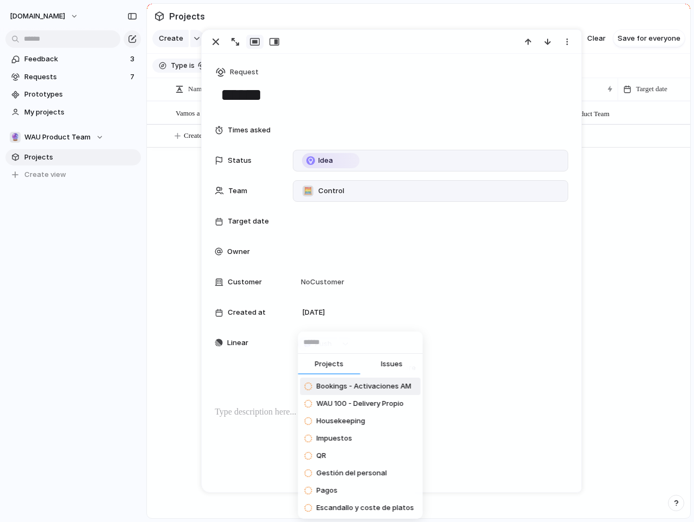
click at [380, 259] on div "Projects Issues Bookings - Activaciones AM WAU 100 - Delivery Propio Housekeepi…" at bounding box center [347, 261] width 694 height 522
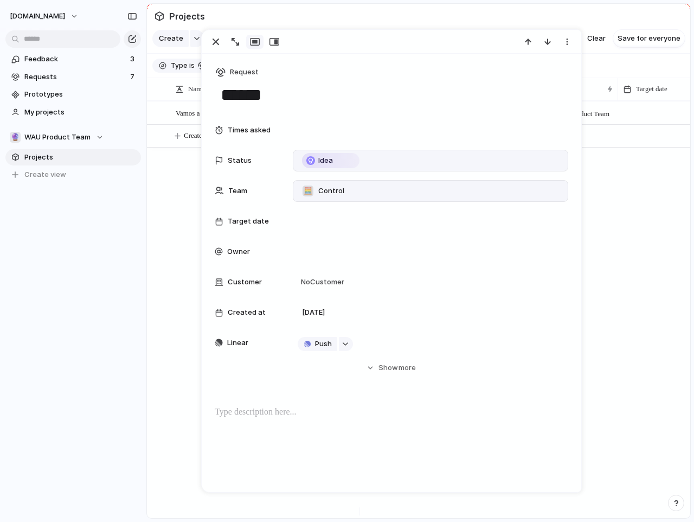
click at [326, 190] on span "Control" at bounding box center [331, 190] width 26 height 11
click at [312, 253] on div at bounding box center [309, 252] width 19 height 19
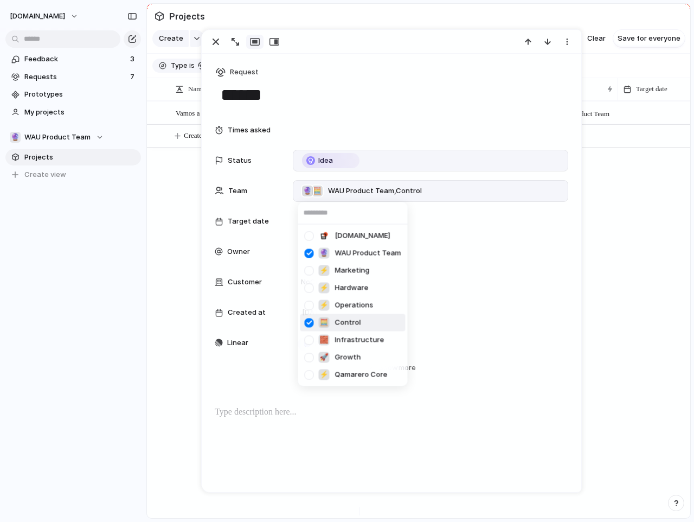
click at [312, 323] on div at bounding box center [309, 322] width 19 height 19
drag, startPoint x: 502, startPoint y: 291, endPoint x: 551, endPoint y: 229, distance: 78.3
click at [502, 290] on div "Qamarero.com 🔮 WAU Product Team ⚡ Marketing ⚡ Hardware ⚡ Operations 🧮 Control 🧱…" at bounding box center [347, 261] width 694 height 522
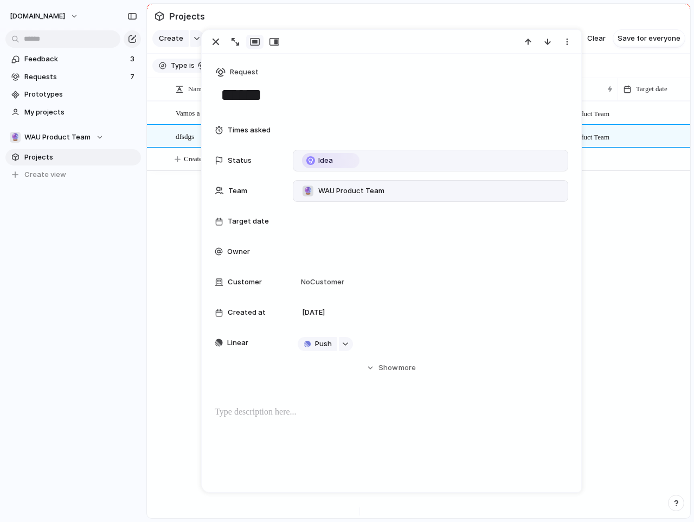
click at [654, 235] on div "Backlog 🔮 WAU Product Team Idea 🔮 WAU Product Team" at bounding box center [524, 309] width 332 height 417
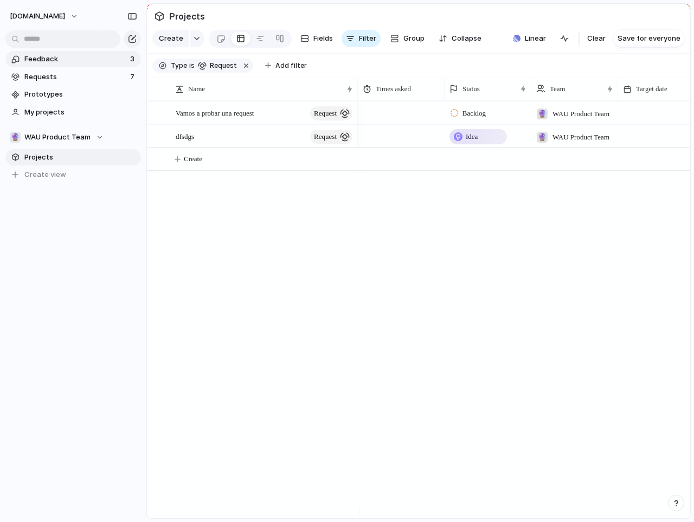
click at [53, 57] on span "Feedback" at bounding box center [75, 59] width 102 height 11
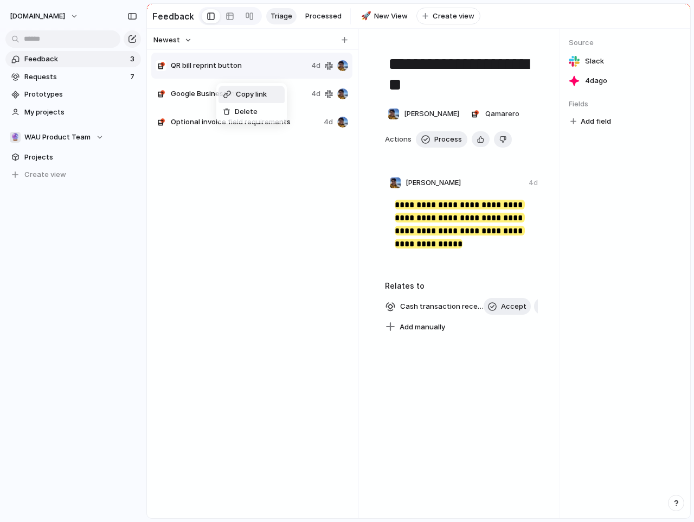
click at [208, 75] on div "Copy link Delete" at bounding box center [347, 261] width 694 height 522
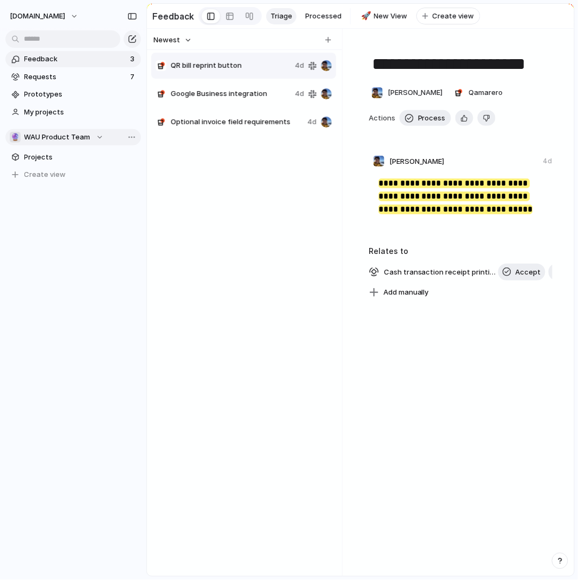
click at [61, 134] on span "WAU Product Team" at bounding box center [57, 137] width 66 height 11
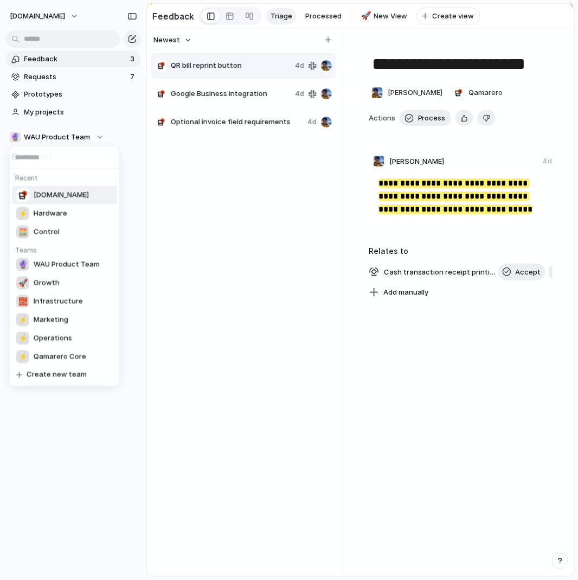
click at [55, 190] on span "[DOMAIN_NAME]" at bounding box center [61, 195] width 55 height 11
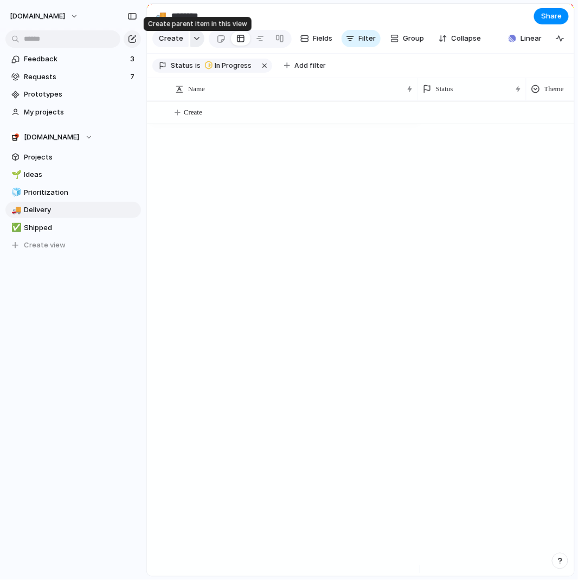
click at [190, 40] on button "button" at bounding box center [197, 38] width 14 height 17
